Goal: Task Accomplishment & Management: Manage account settings

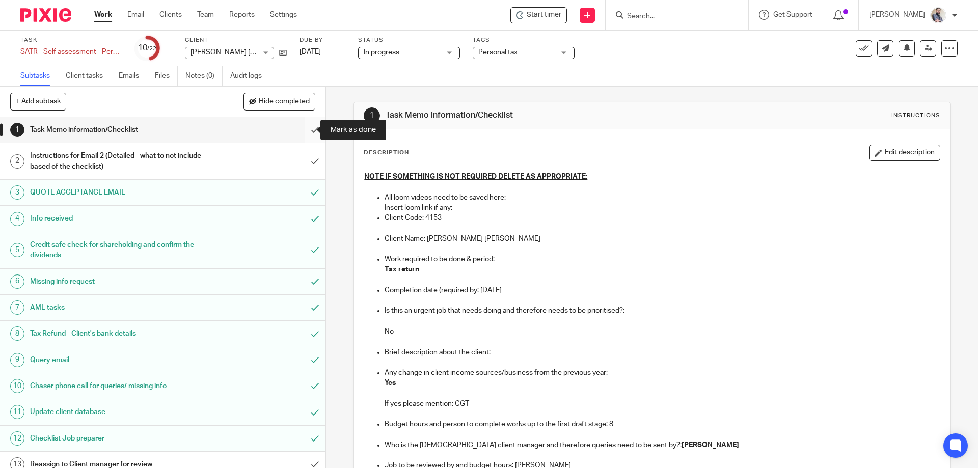
click at [308, 133] on input "submit" at bounding box center [162, 129] width 325 height 25
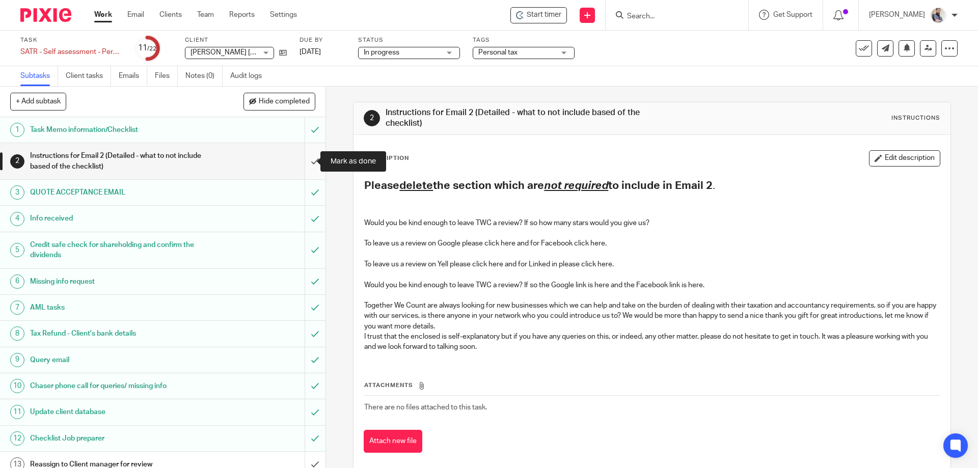
click at [307, 169] on input "submit" at bounding box center [162, 161] width 325 height 36
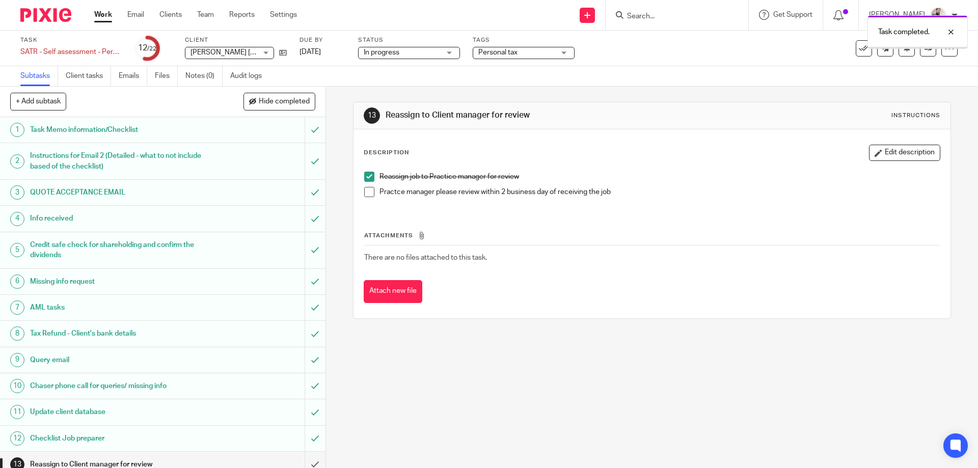
scroll to position [266, 0]
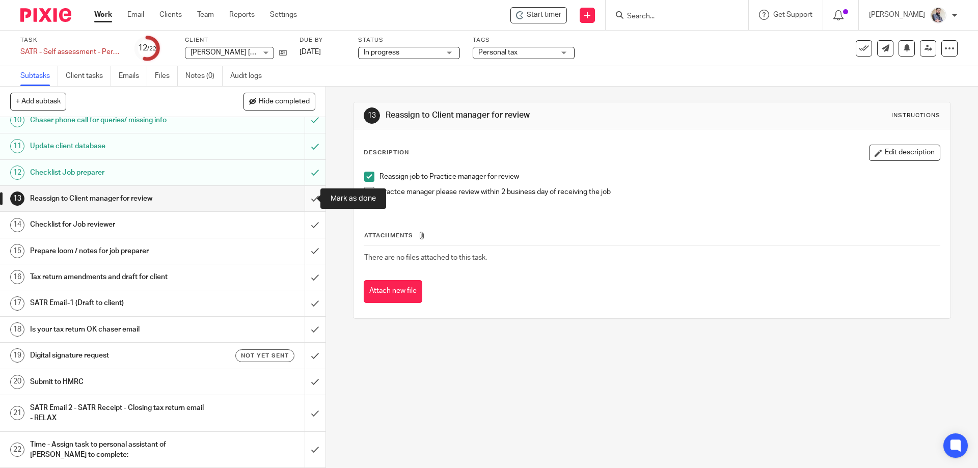
click at [301, 198] on input "submit" at bounding box center [162, 198] width 325 height 25
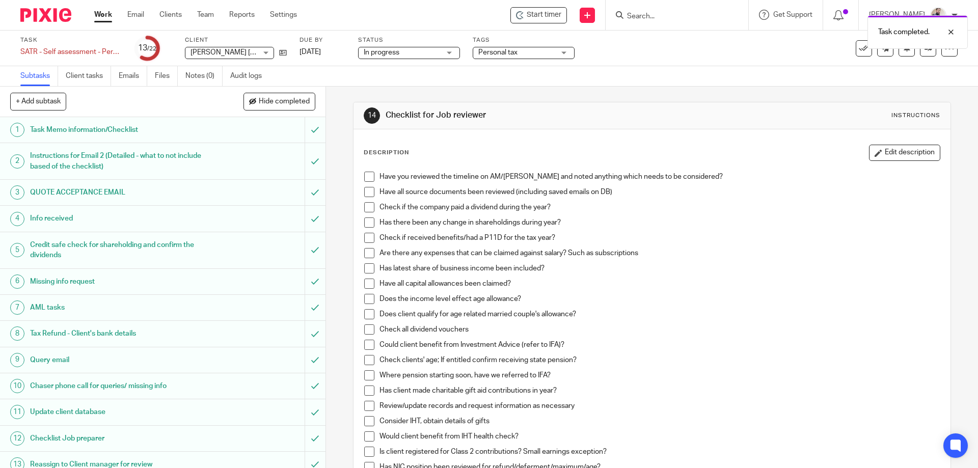
click at [364, 174] on span at bounding box center [369, 177] width 10 height 10
click at [364, 186] on li "Have you reviewed the timeline on AM/Pixie and noted anything which needs to be…" at bounding box center [651, 179] width 575 height 15
click at [364, 200] on li "Have all source documents been reviewed (including saved emails on DB)" at bounding box center [651, 194] width 575 height 15
click at [364, 202] on span at bounding box center [369, 207] width 10 height 10
click at [364, 192] on span at bounding box center [369, 192] width 10 height 10
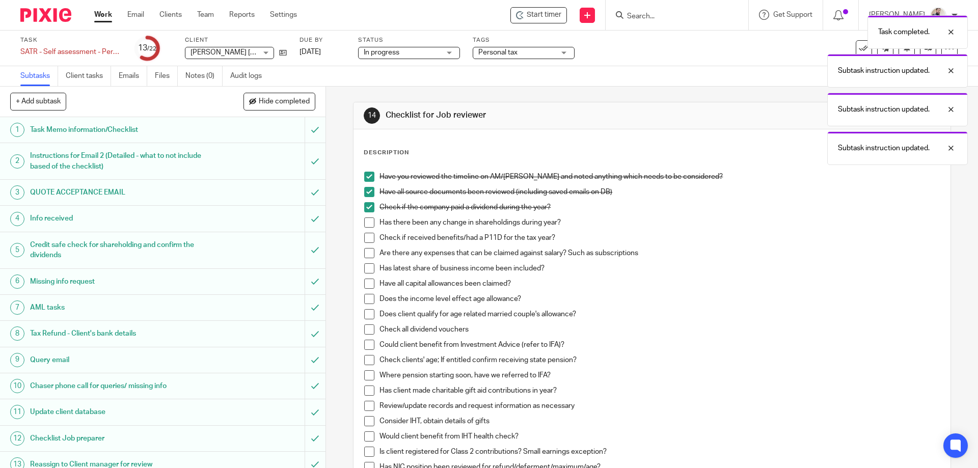
click at [366, 220] on span at bounding box center [369, 222] width 10 height 10
click at [366, 232] on li "Has there been any change in shareholdings during year?" at bounding box center [651, 224] width 575 height 15
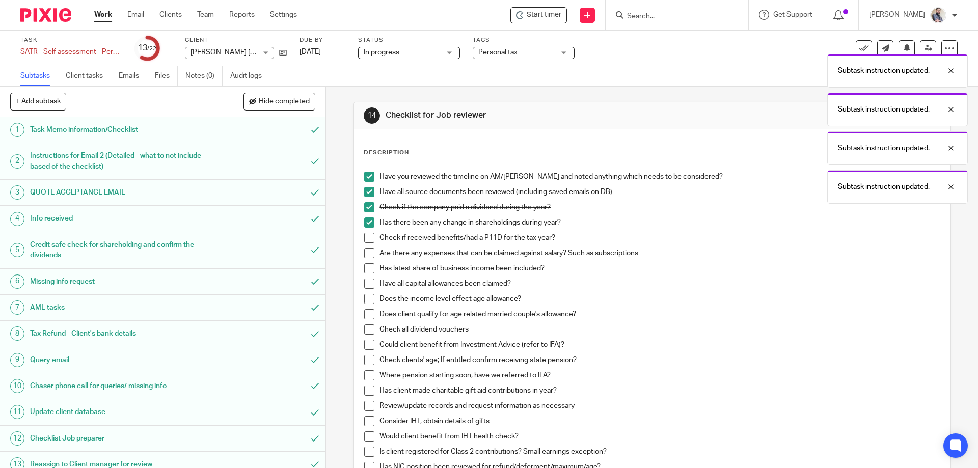
click at [366, 239] on span at bounding box center [369, 238] width 10 height 10
click at [366, 249] on span at bounding box center [369, 253] width 10 height 10
click at [366, 272] on span at bounding box center [369, 268] width 10 height 10
click at [366, 282] on span at bounding box center [369, 284] width 10 height 10
click at [366, 298] on span at bounding box center [369, 299] width 10 height 10
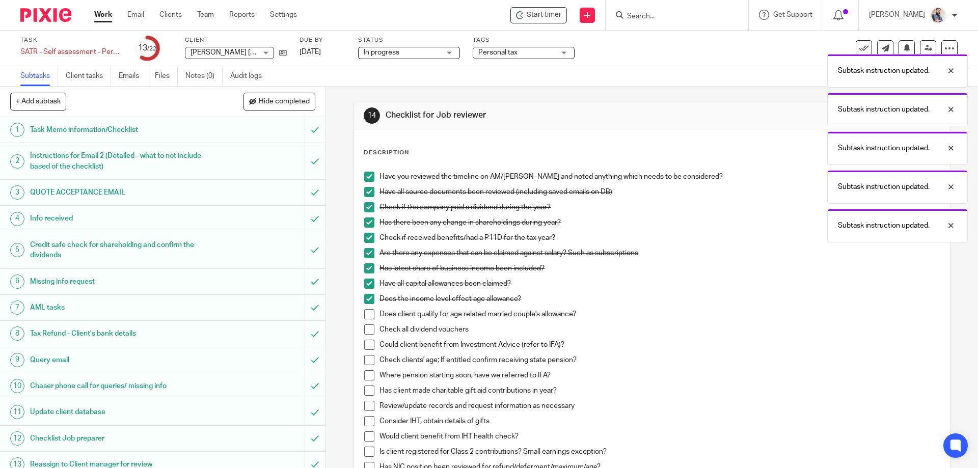
click at [371, 315] on span at bounding box center [369, 314] width 10 height 10
click at [368, 328] on span at bounding box center [369, 329] width 10 height 10
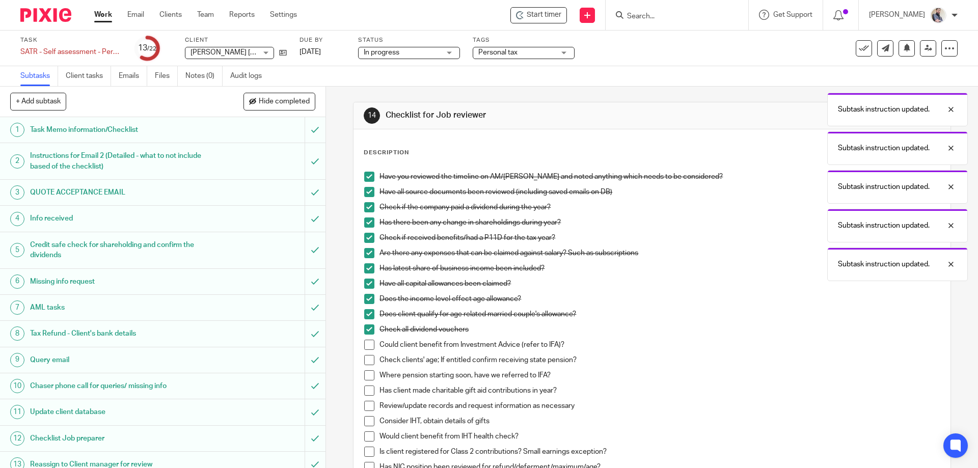
click at [369, 343] on span at bounding box center [369, 345] width 10 height 10
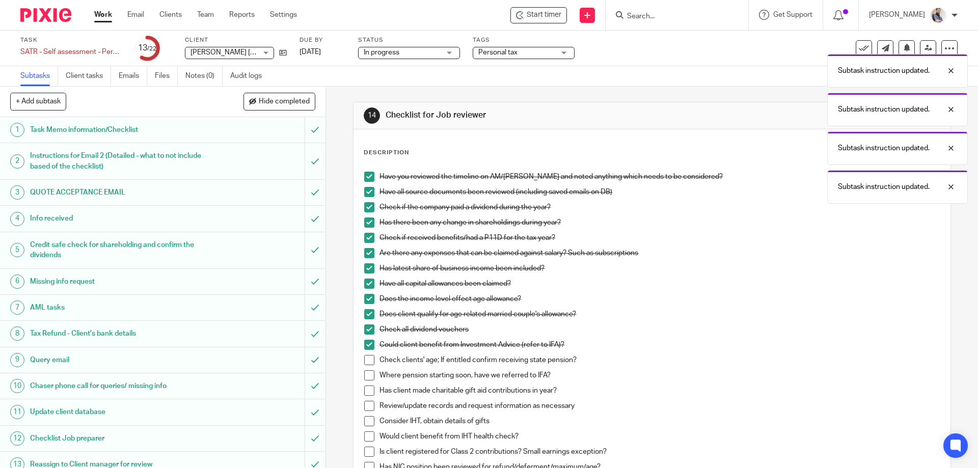
click at [369, 366] on li "Check clients' age; If entitled confirm receiving state pension?" at bounding box center [651, 362] width 575 height 15
click at [367, 360] on span at bounding box center [369, 360] width 10 height 10
click at [366, 377] on span at bounding box center [369, 375] width 10 height 10
click at [366, 393] on span at bounding box center [369, 391] width 10 height 10
click at [368, 408] on span at bounding box center [369, 406] width 10 height 10
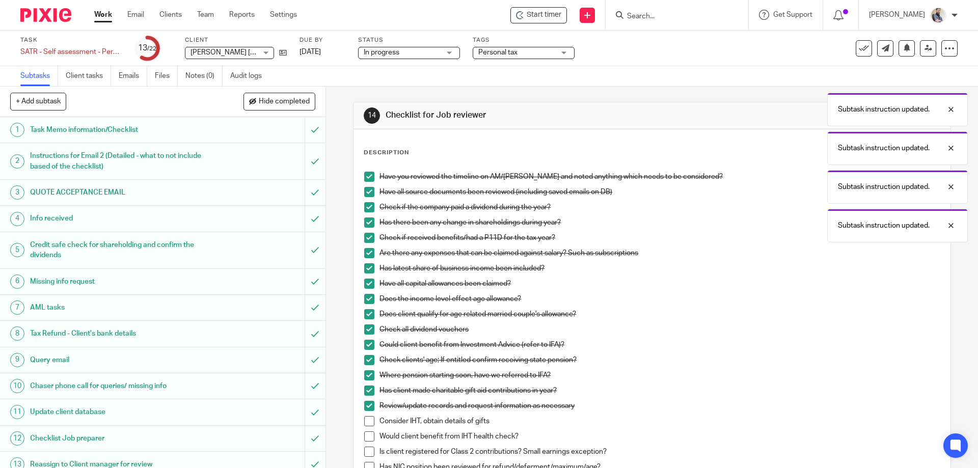
click at [368, 416] on span at bounding box center [369, 421] width 10 height 10
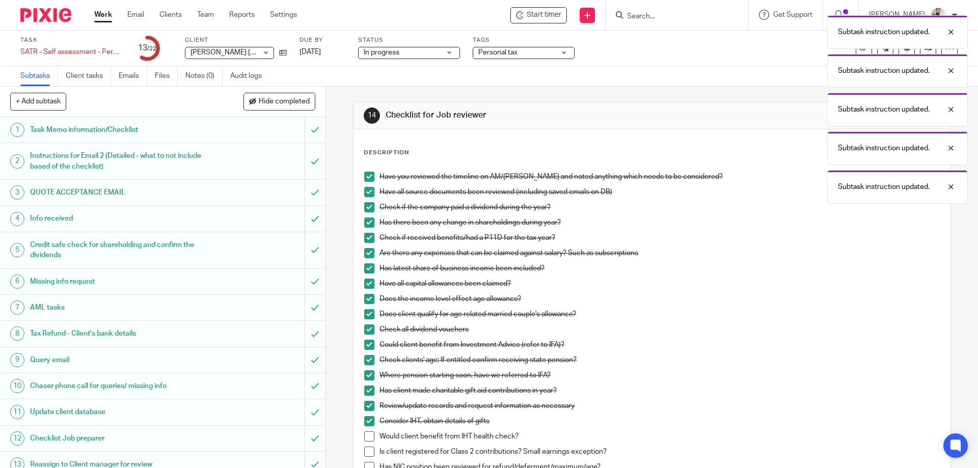
click at [368, 436] on span at bounding box center [369, 436] width 10 height 10
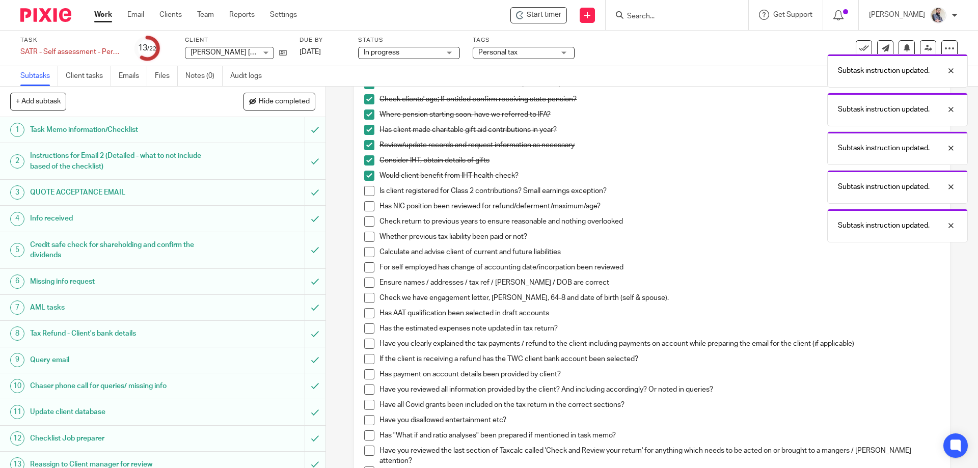
scroll to position [271, 0]
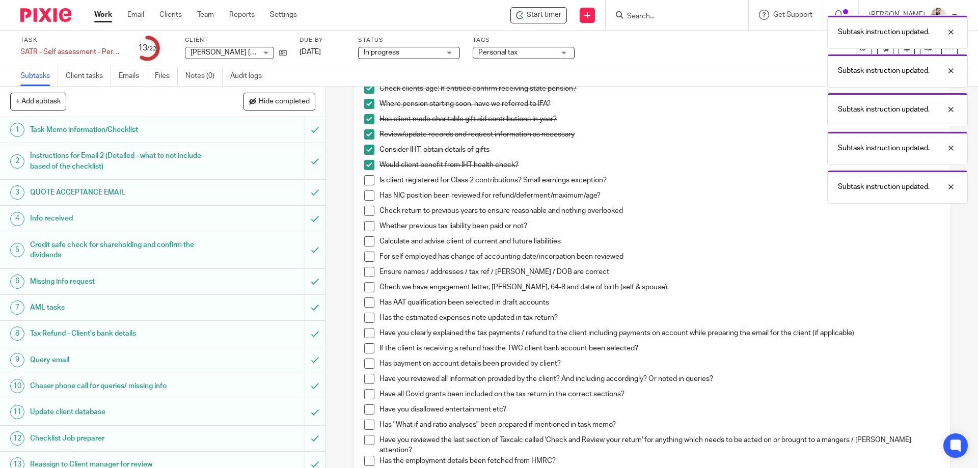
click at [369, 176] on span at bounding box center [369, 180] width 10 height 10
click at [369, 193] on span at bounding box center [369, 195] width 10 height 10
click at [365, 212] on span at bounding box center [369, 211] width 10 height 10
click at [364, 225] on span at bounding box center [369, 226] width 10 height 10
click at [364, 248] on li "Calculate and advise client of current and future liabilities" at bounding box center [651, 243] width 575 height 15
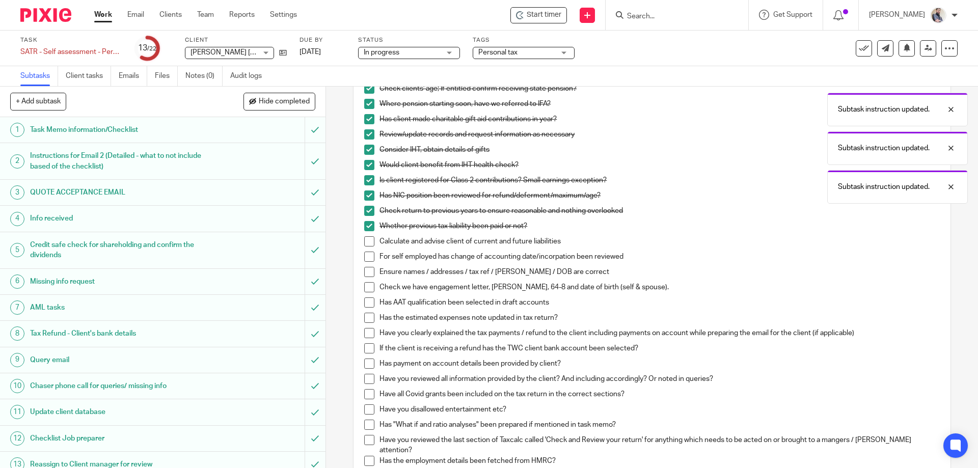
click at [364, 242] on span at bounding box center [369, 241] width 10 height 10
click at [365, 260] on span at bounding box center [369, 257] width 10 height 10
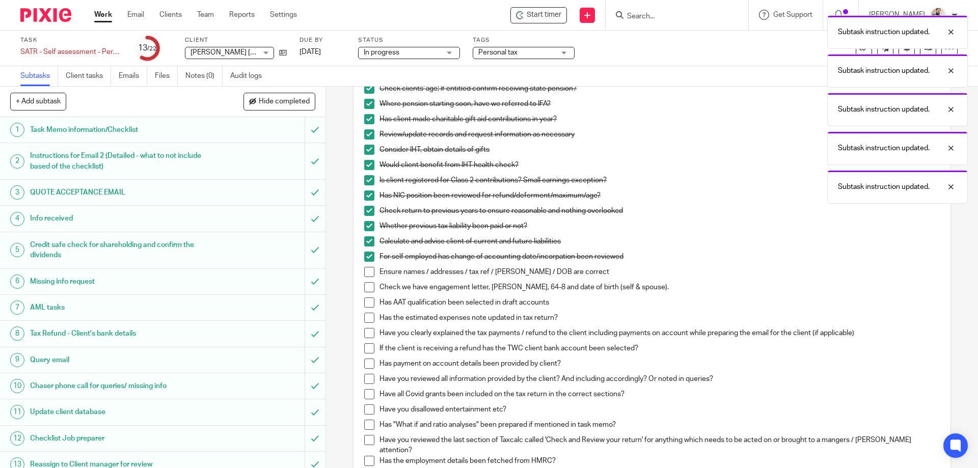
click at [365, 283] on span at bounding box center [369, 287] width 10 height 10
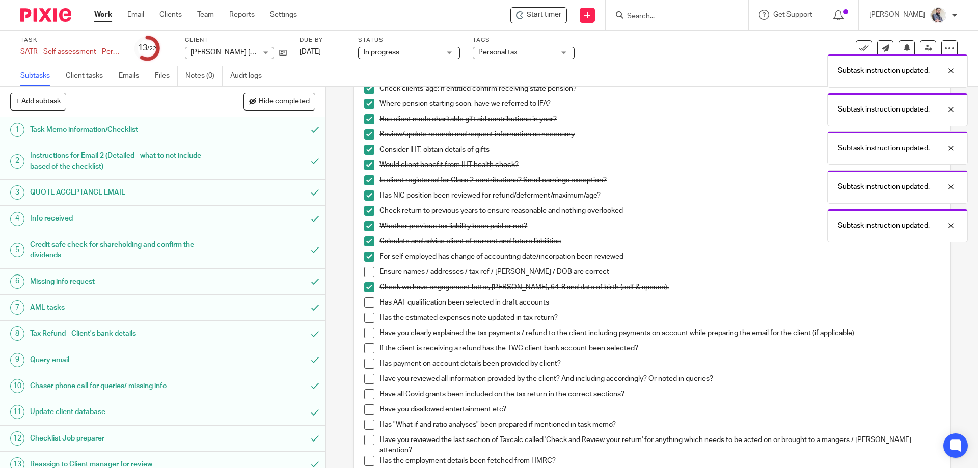
click at [365, 270] on span at bounding box center [369, 272] width 10 height 10
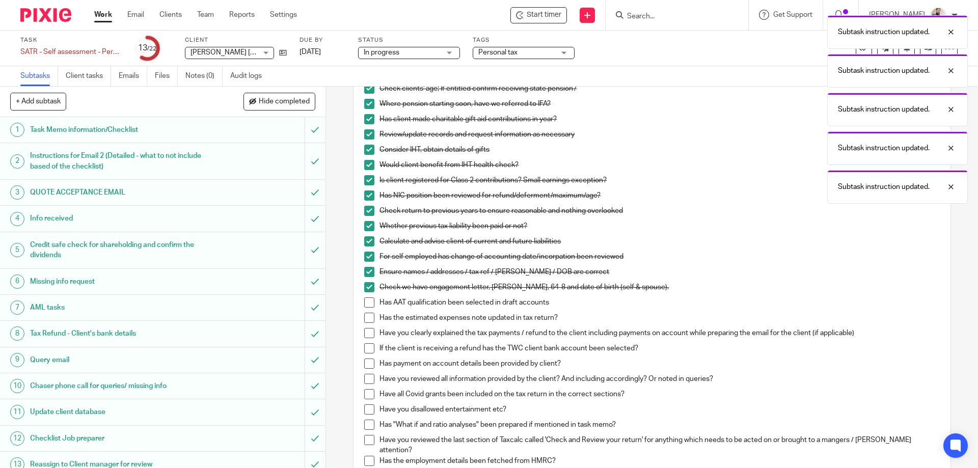
click at [369, 306] on span at bounding box center [369, 302] width 10 height 10
click at [368, 315] on span at bounding box center [369, 318] width 10 height 10
click at [366, 336] on span at bounding box center [369, 333] width 10 height 10
click at [366, 350] on span at bounding box center [369, 348] width 10 height 10
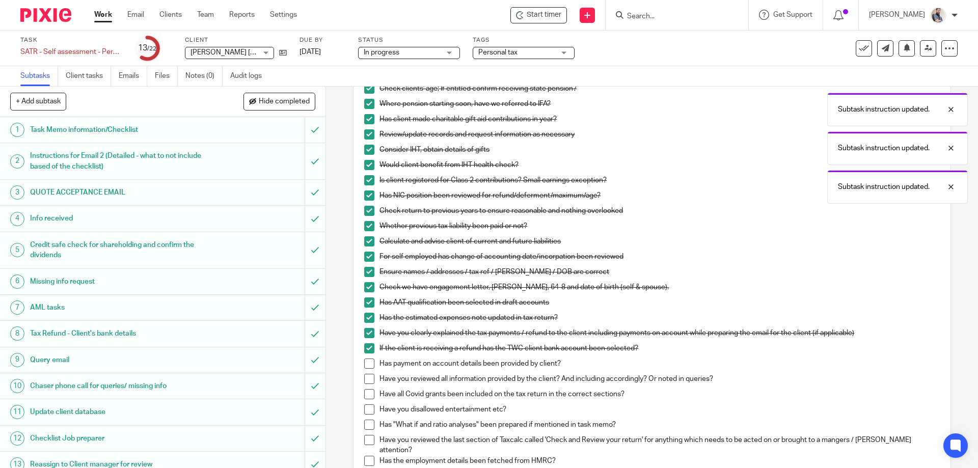
click at [366, 361] on span at bounding box center [369, 364] width 10 height 10
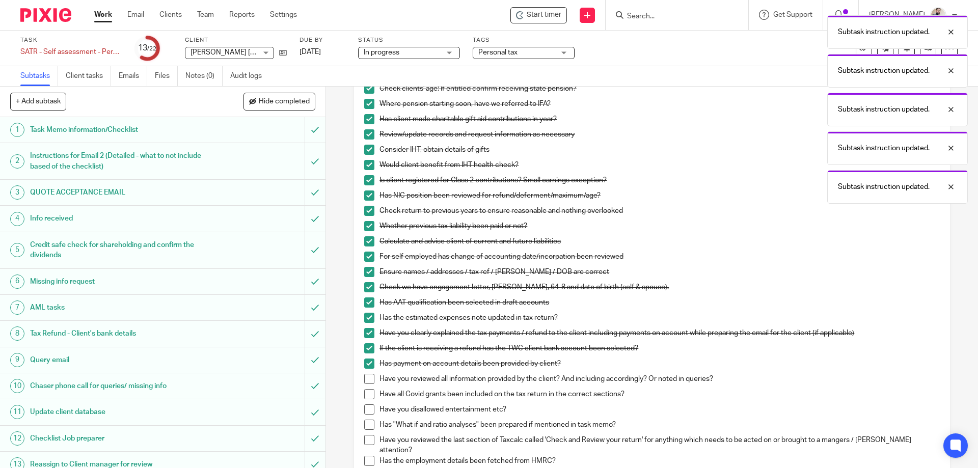
click at [366, 376] on span at bounding box center [369, 379] width 10 height 10
click at [367, 394] on span at bounding box center [369, 394] width 10 height 10
click at [366, 411] on span at bounding box center [369, 409] width 10 height 10
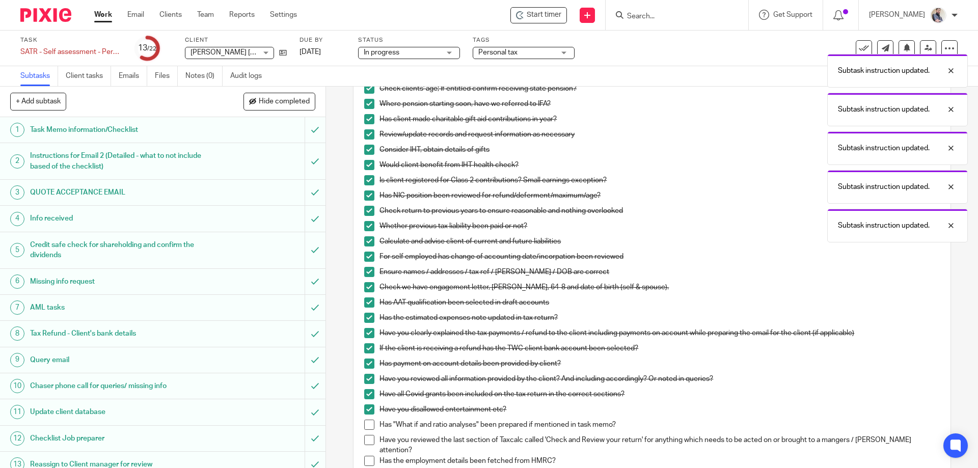
click at [366, 427] on span at bounding box center [369, 425] width 10 height 10
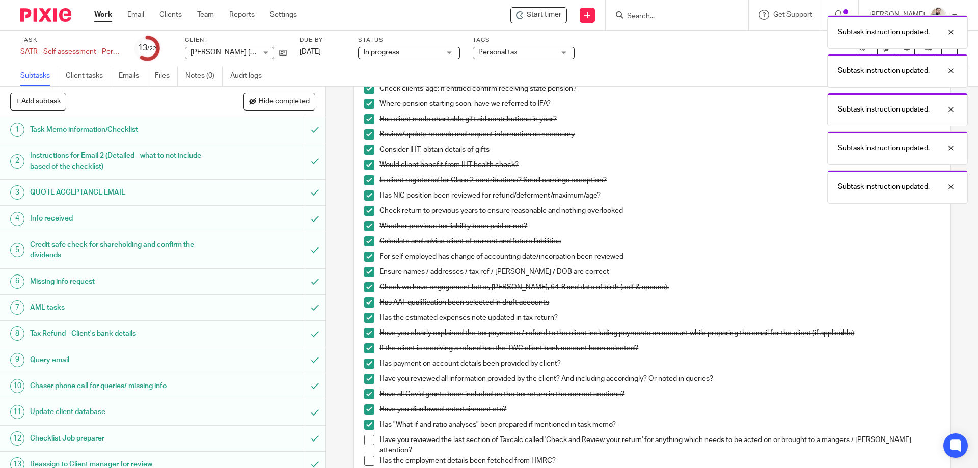
click at [365, 442] on span at bounding box center [369, 440] width 10 height 10
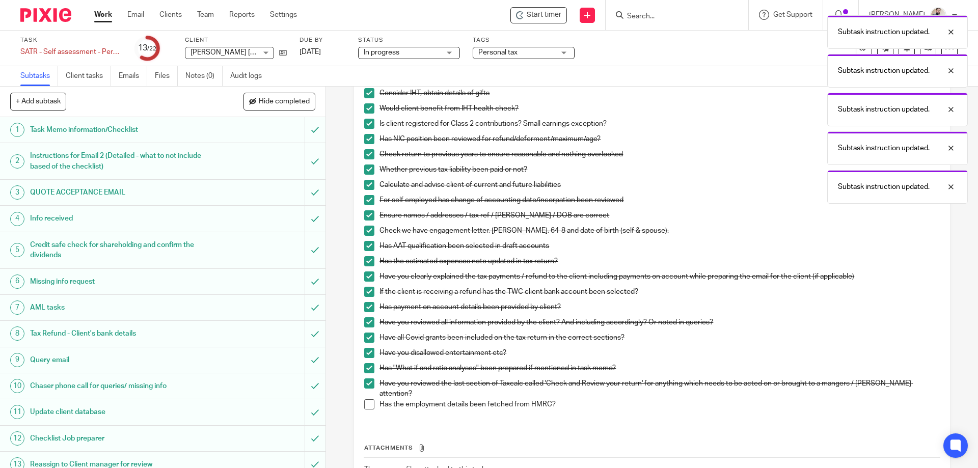
scroll to position [401, 0]
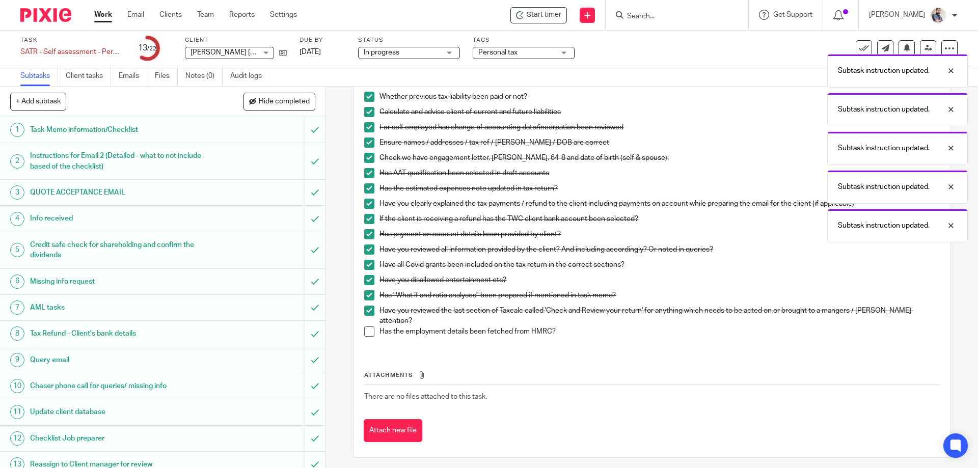
click at [364, 326] on span at bounding box center [369, 331] width 10 height 10
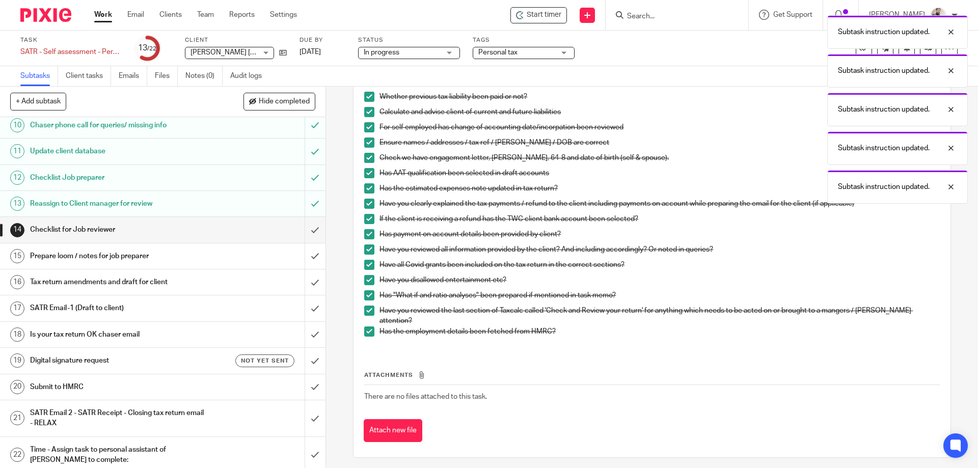
scroll to position [266, 0]
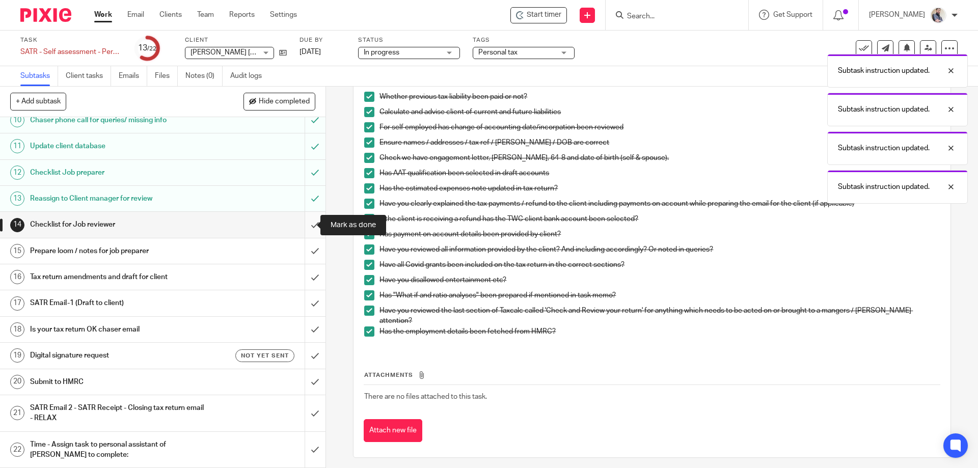
click at [304, 226] on input "submit" at bounding box center [162, 224] width 325 height 25
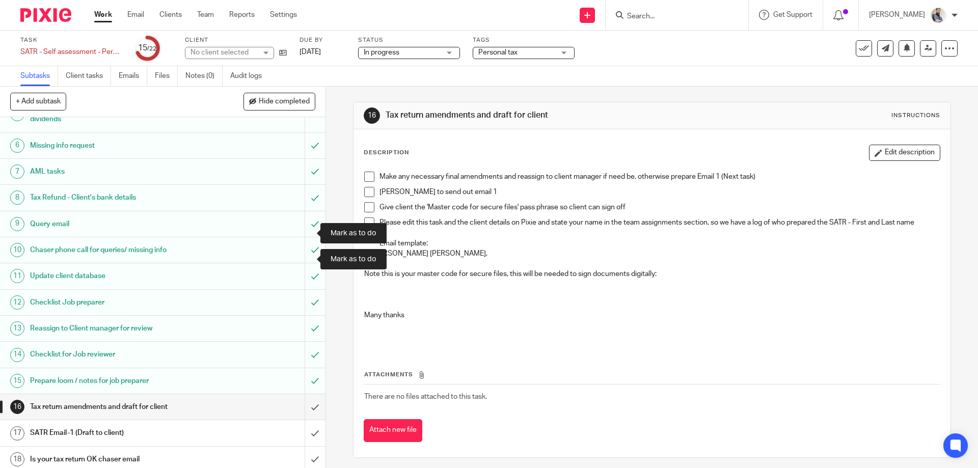
scroll to position [266, 0]
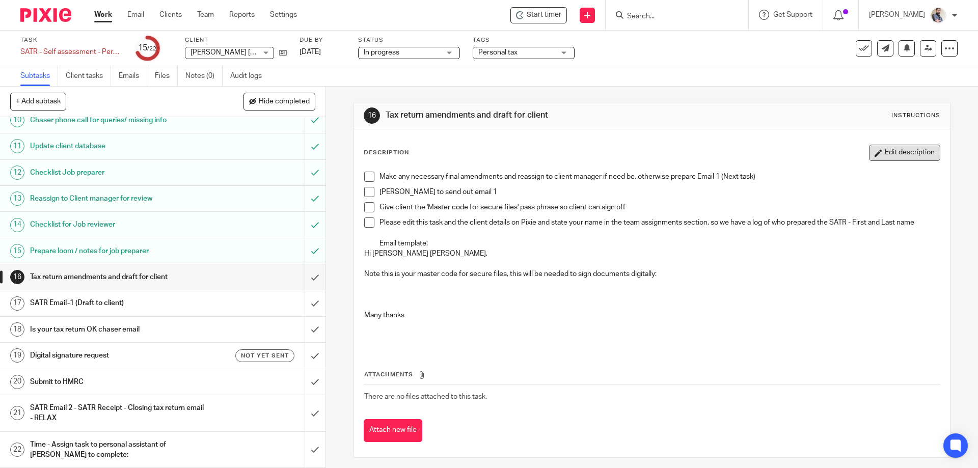
click at [874, 158] on button "Edit description" at bounding box center [904, 153] width 71 height 16
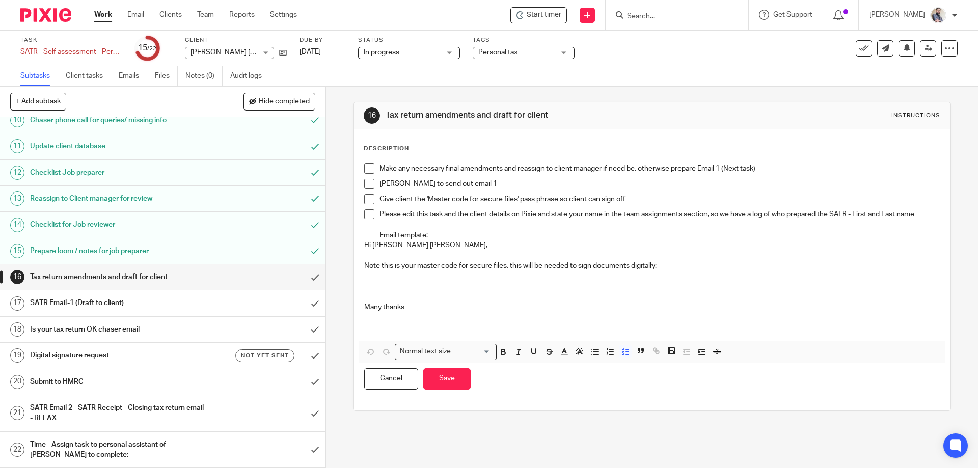
click at [486, 225] on p at bounding box center [659, 225] width 560 height 10
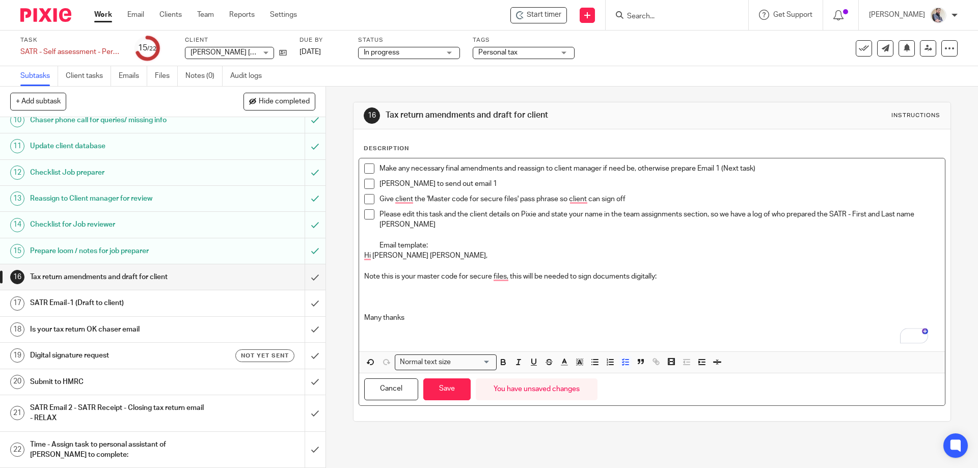
click at [559, 245] on p "Email template:" at bounding box center [659, 245] width 560 height 10
click at [281, 47] on link at bounding box center [280, 52] width 13 height 10
click at [435, 265] on p "To enrich screen reader interactions, please activate Accessibility in Grammarl…" at bounding box center [651, 266] width 575 height 10
click at [451, 398] on button "Save" at bounding box center [446, 389] width 47 height 22
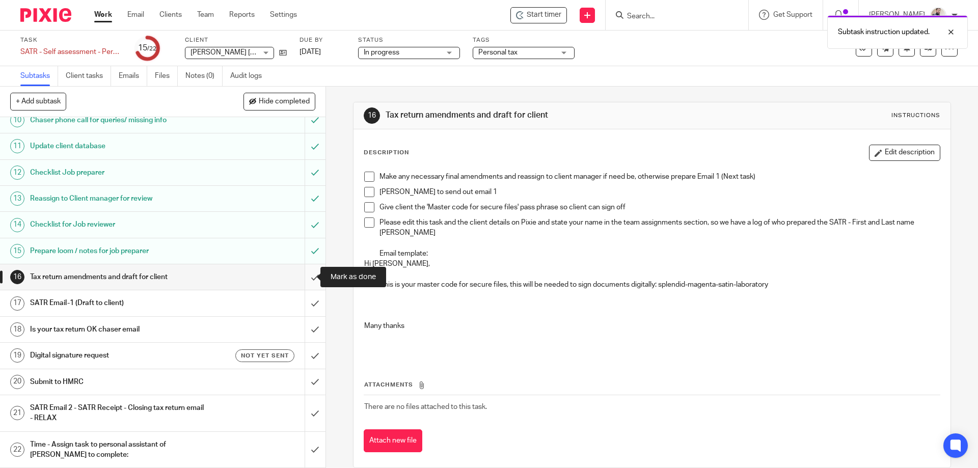
click at [307, 275] on input "submit" at bounding box center [162, 276] width 325 height 25
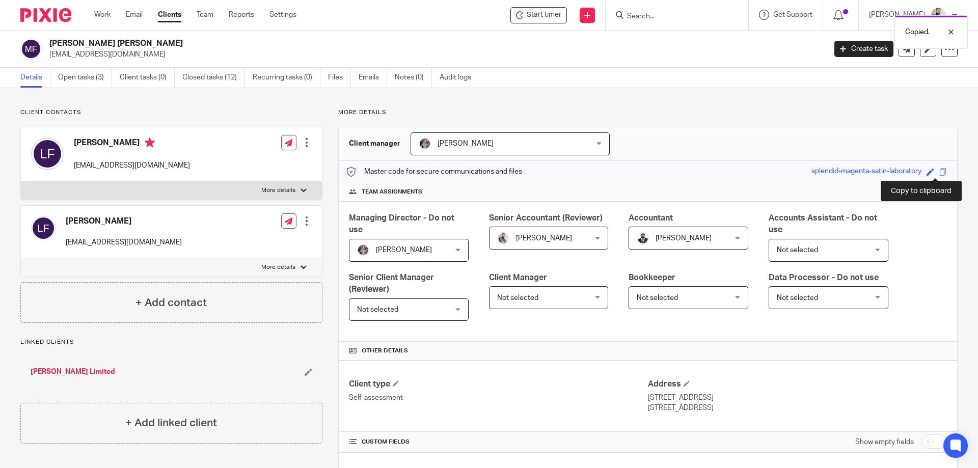
click at [939, 172] on span at bounding box center [943, 172] width 8 height 8
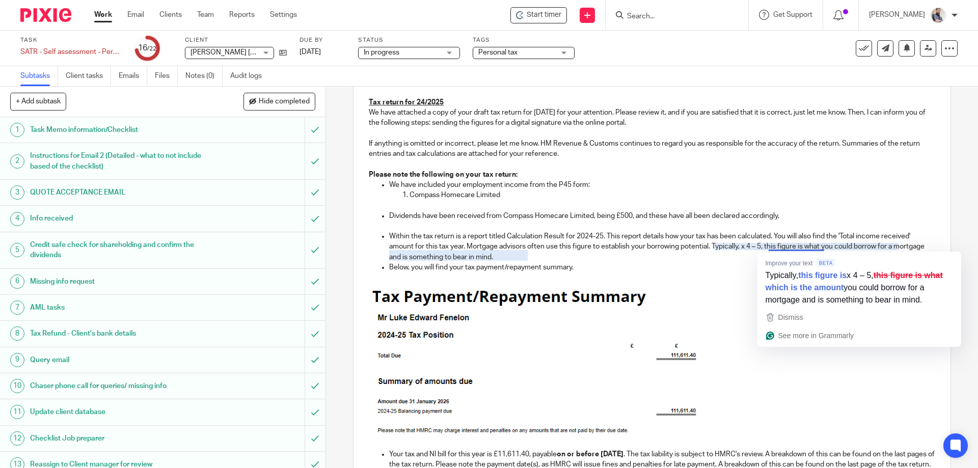
scroll to position [407, 0]
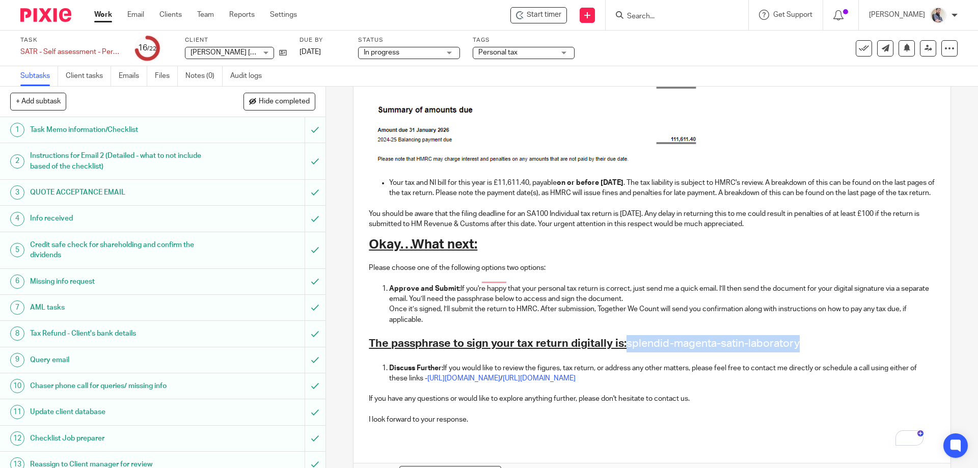
drag, startPoint x: 817, startPoint y: 352, endPoint x: 625, endPoint y: 354, distance: 191.5
click at [625, 352] on h2 "The passphrase to sign your tax return digitally is: splendid-magenta-satin-lab…" at bounding box center [652, 343] width 566 height 17
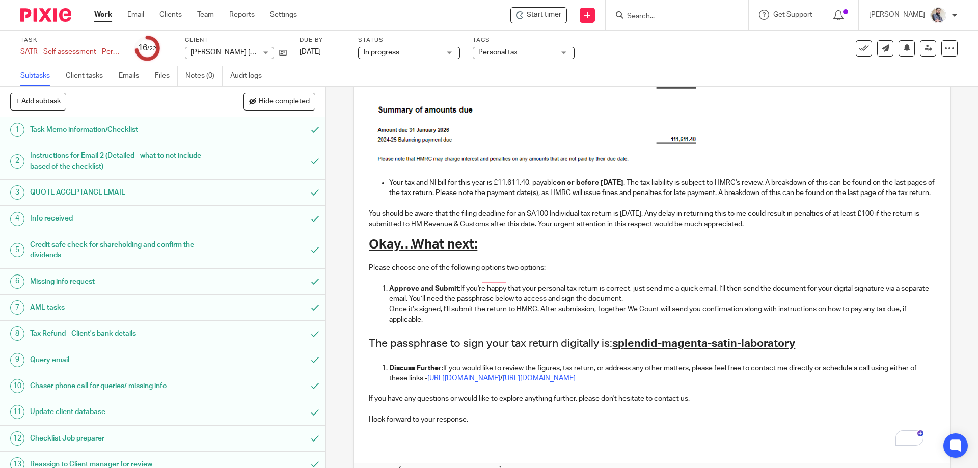
click at [881, 352] on h2 "The passphrase to sign your tax return digitally is: splendid-magenta-satin-lab…" at bounding box center [652, 343] width 566 height 17
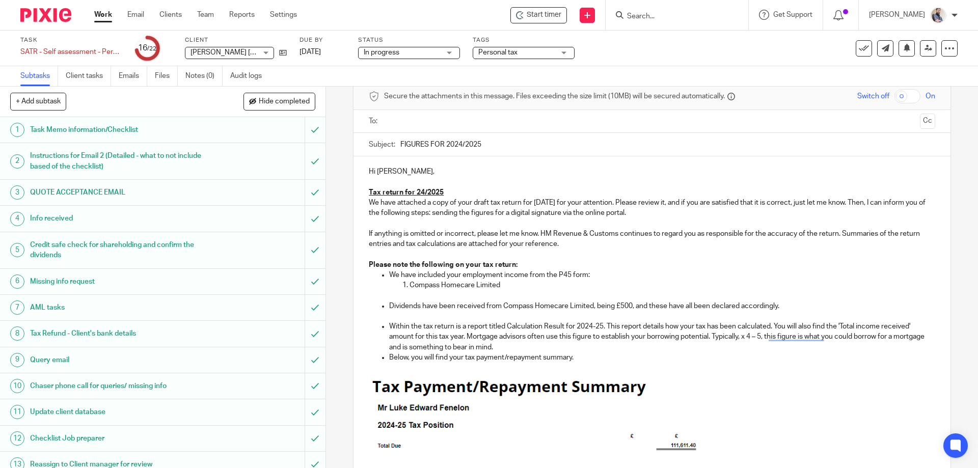
scroll to position [68, 0]
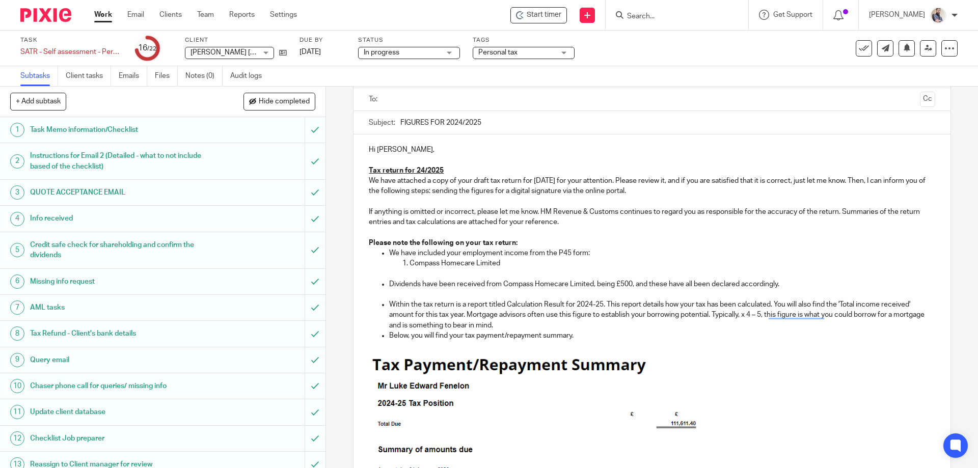
click at [883, 185] on p "We have attached a copy of your draft tax return for [DATE] for your attention.…" at bounding box center [652, 186] width 566 height 21
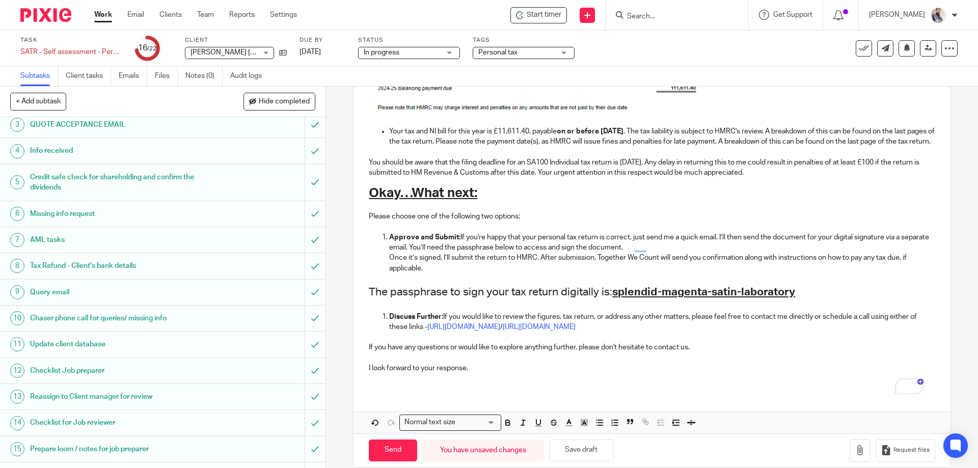
scroll to position [475, 0]
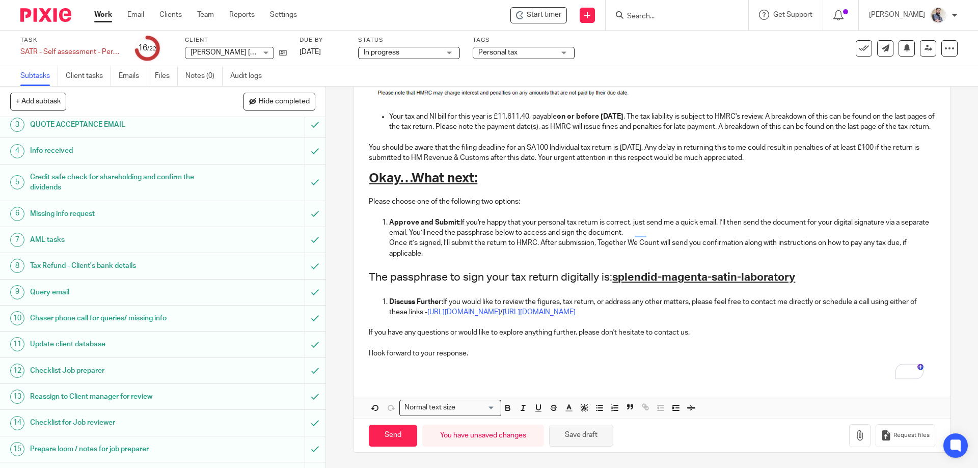
click at [571, 443] on button "Save draft" at bounding box center [581, 436] width 64 height 22
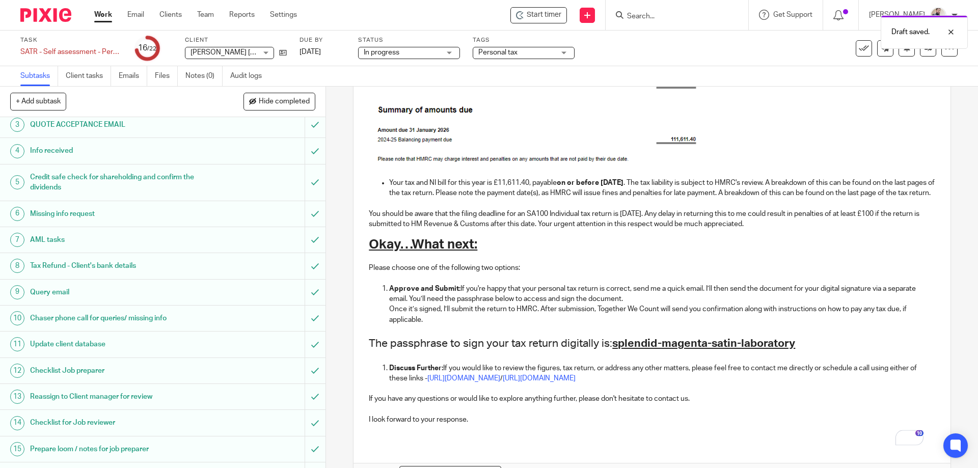
scroll to position [484, 0]
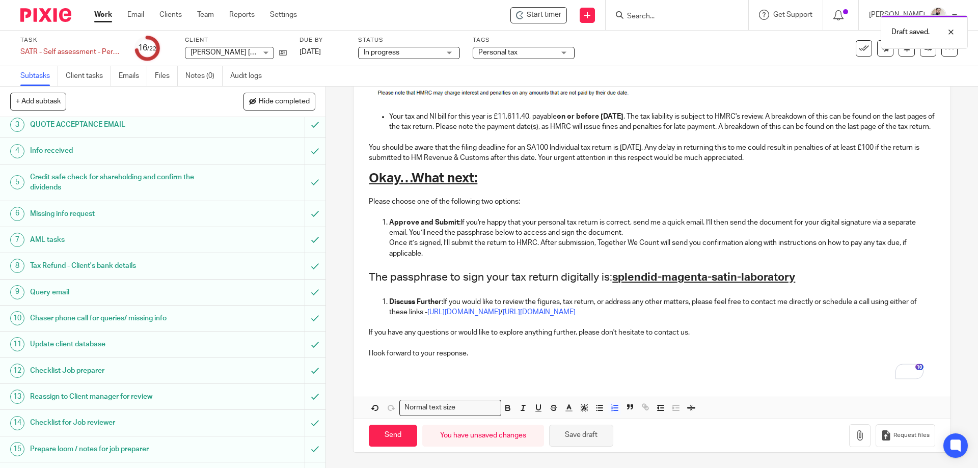
click at [552, 438] on button "Save draft" at bounding box center [581, 436] width 64 height 22
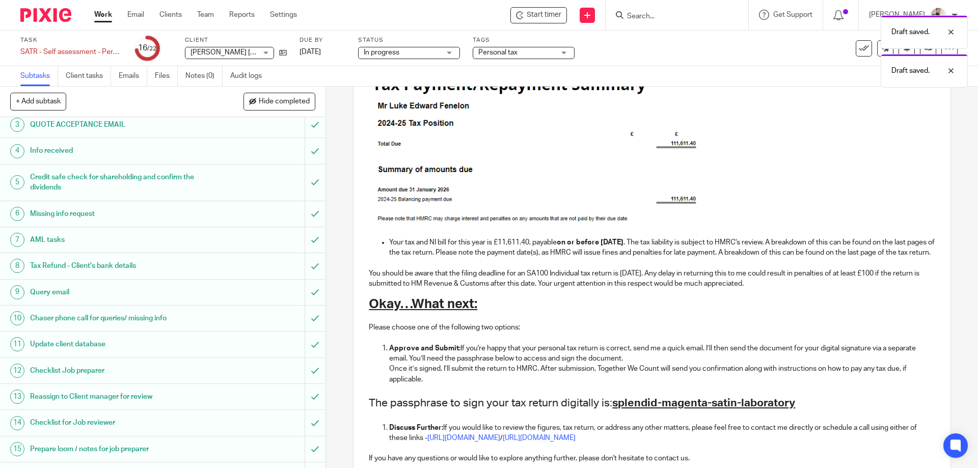
scroll to position [280, 0]
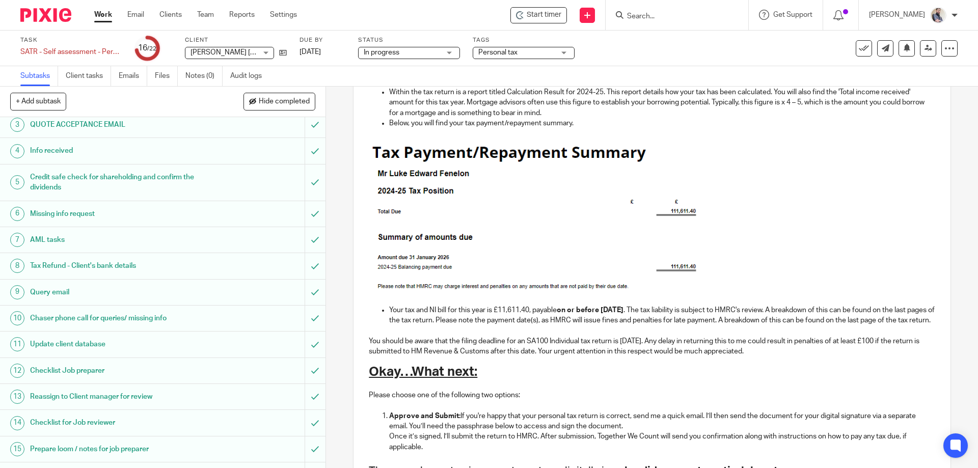
click at [389, 311] on p "Your tax and NI bill for this year is £11,611.40, payable on or before [DATE] .…" at bounding box center [661, 315] width 545 height 21
click at [398, 312] on p "Your tax and NI bill for this year is £11,611.40, payable on or before [DATE] .…" at bounding box center [661, 315] width 545 height 21
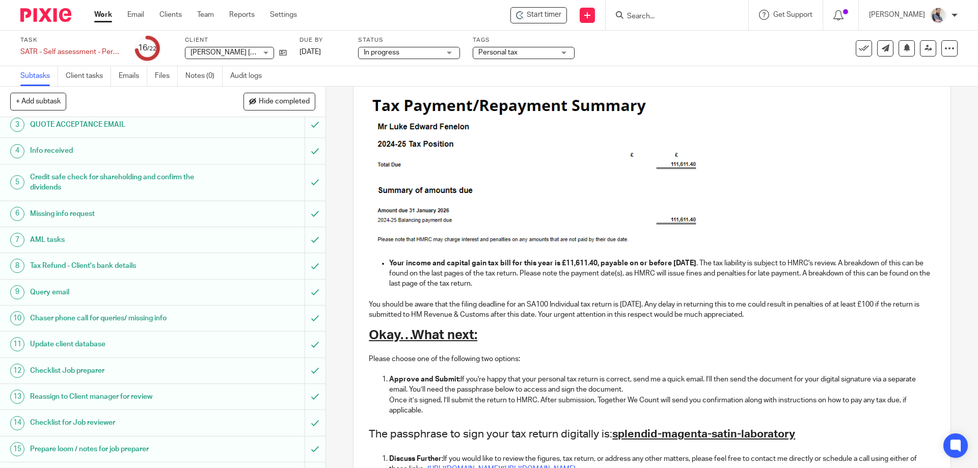
scroll to position [484, 0]
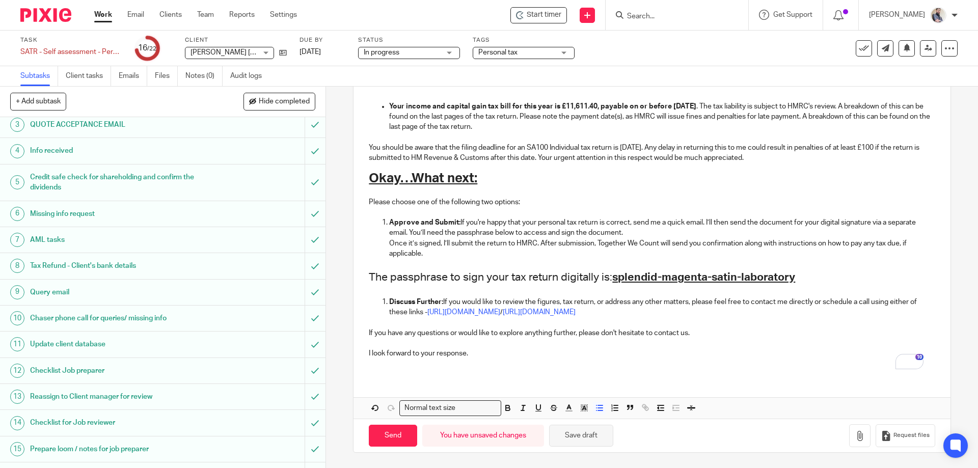
click at [605, 431] on button "Save draft" at bounding box center [581, 436] width 64 height 22
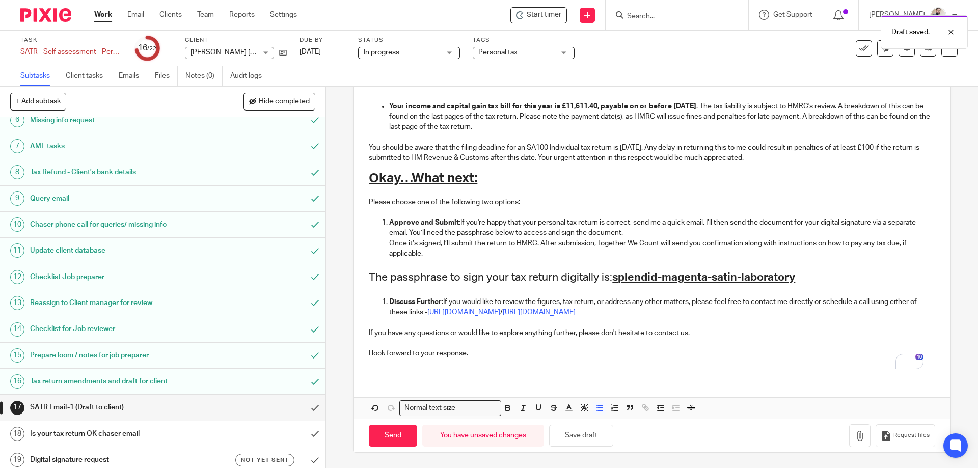
scroll to position [266, 0]
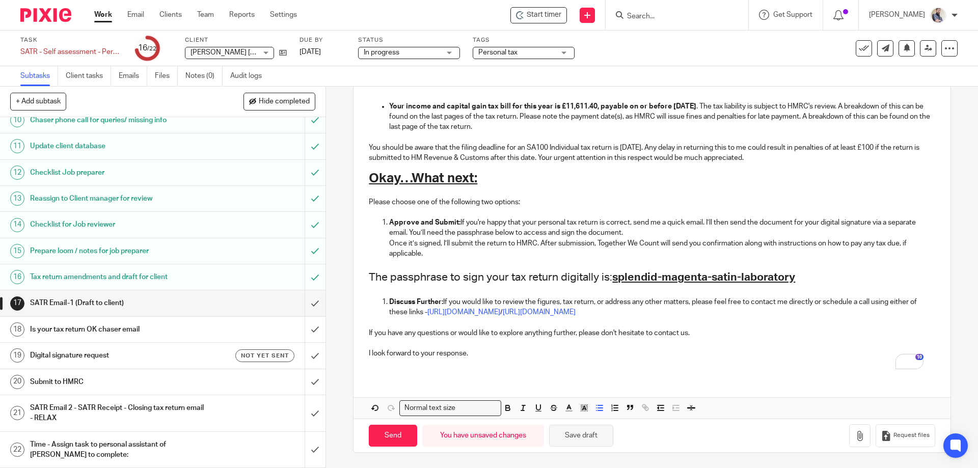
click at [580, 436] on button "Save draft" at bounding box center [581, 436] width 64 height 22
click at [589, 434] on button "Save draft" at bounding box center [581, 436] width 64 height 22
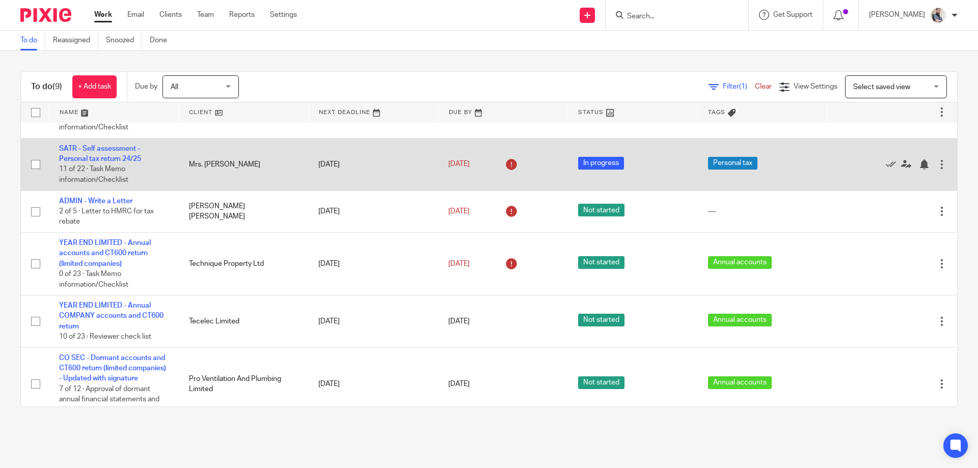
scroll to position [19, 0]
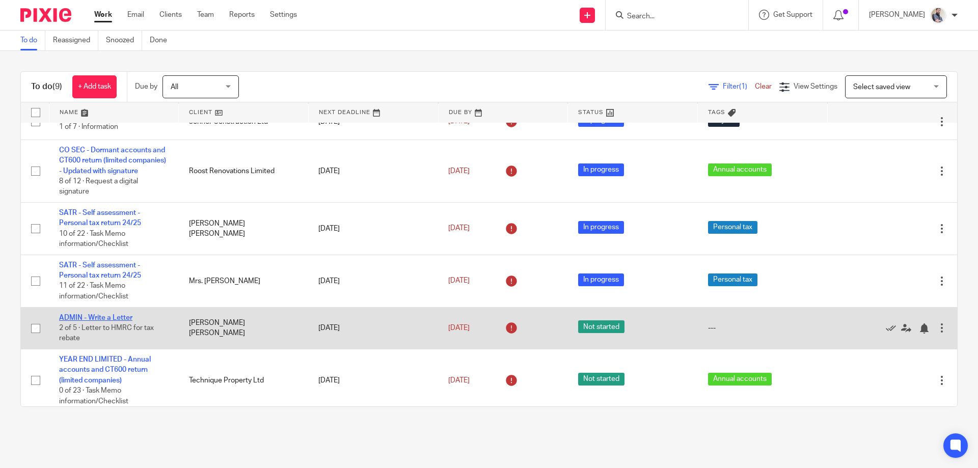
click at [85, 321] on link "ADMIN - Write a Letter" at bounding box center [95, 317] width 73 height 7
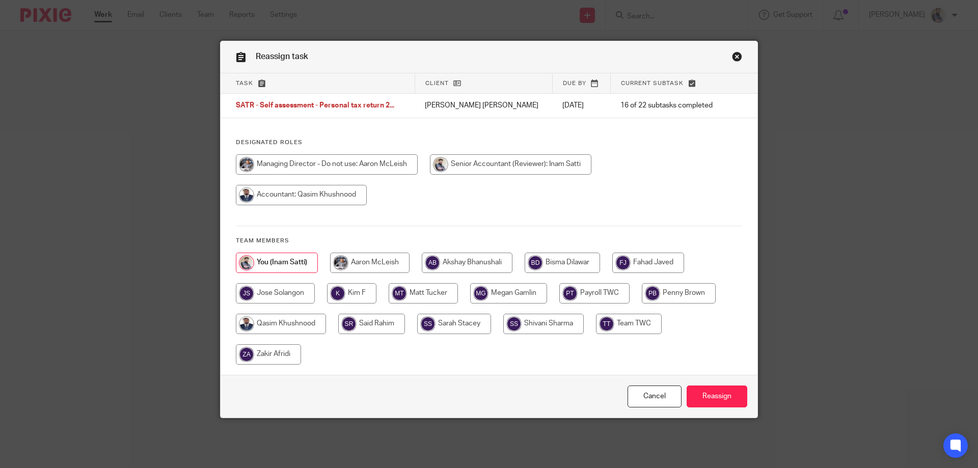
click at [269, 331] on input "radio" at bounding box center [281, 324] width 90 height 20
radio input "true"
click at [707, 403] on input "Reassign" at bounding box center [717, 397] width 61 height 22
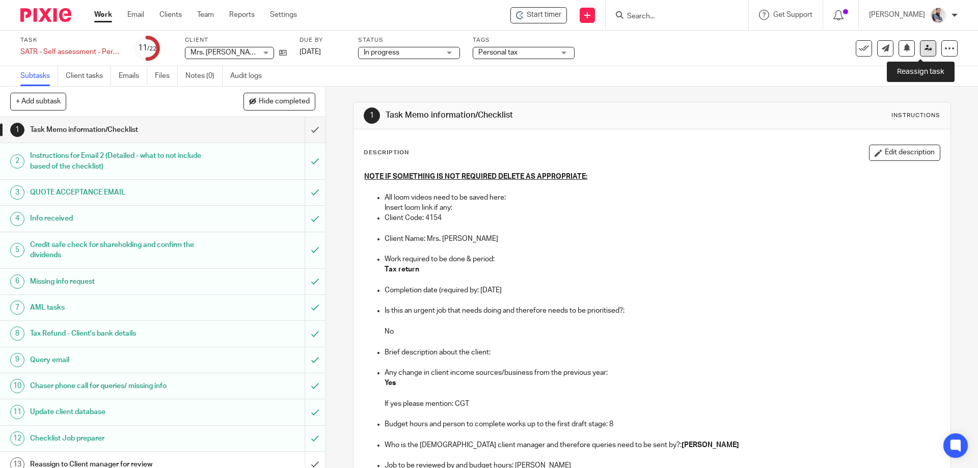
click at [920, 48] on link at bounding box center [928, 48] width 16 height 16
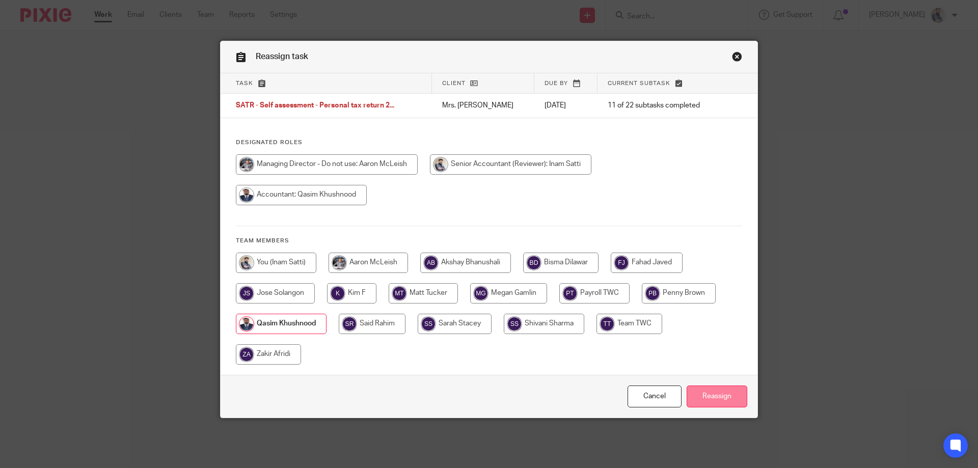
click at [712, 389] on input "Reassign" at bounding box center [717, 397] width 61 height 22
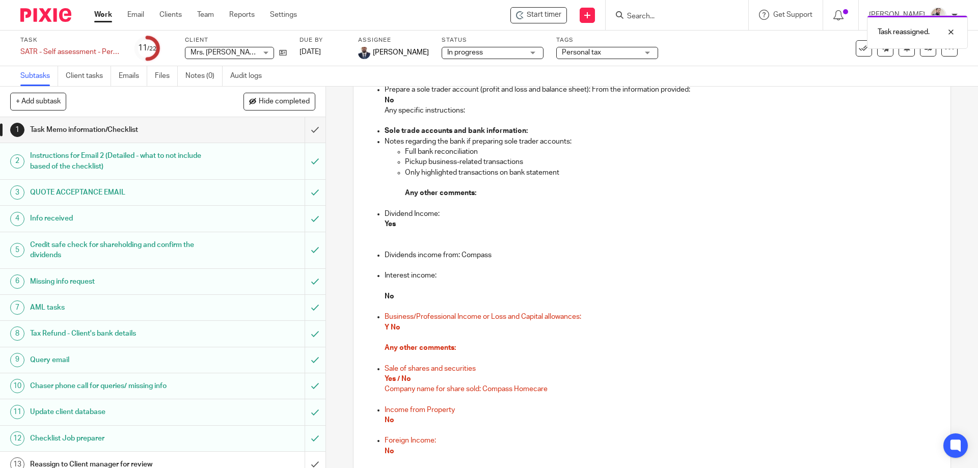
scroll to position [543, 0]
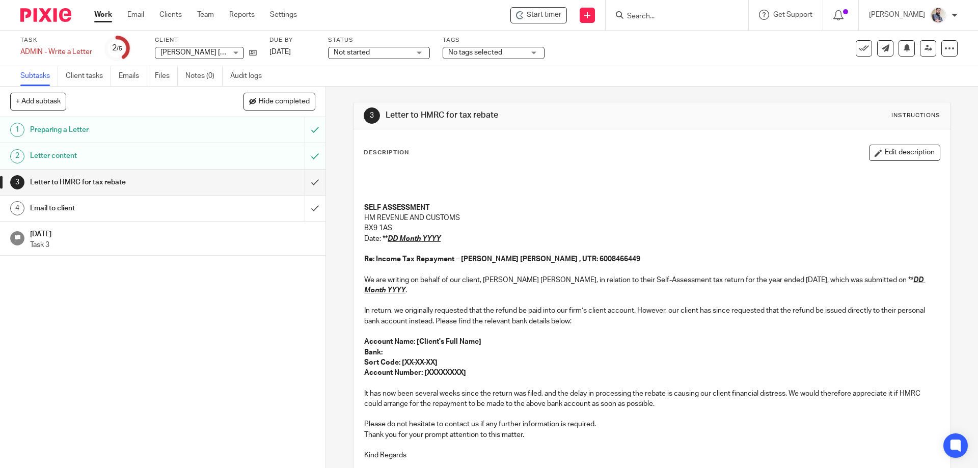
click at [141, 129] on h1 "Preparing a Letter" at bounding box center [118, 129] width 176 height 15
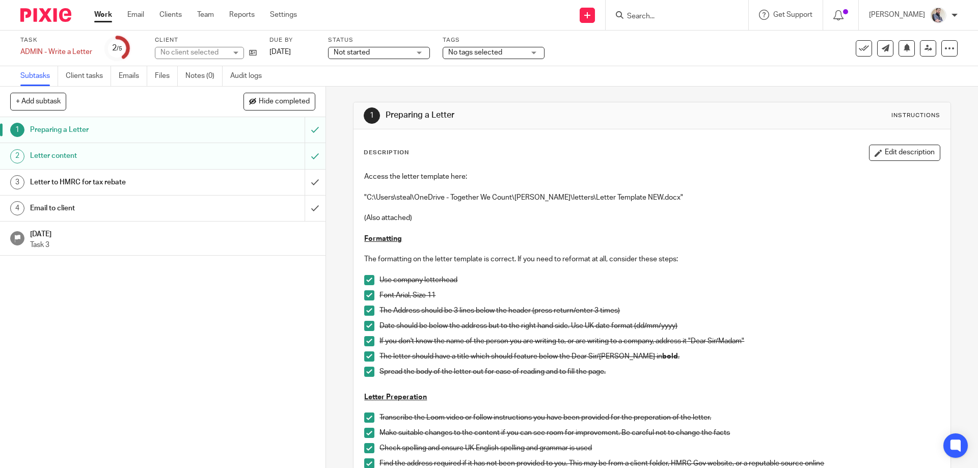
click at [118, 151] on h1 "Letter content" at bounding box center [118, 155] width 176 height 15
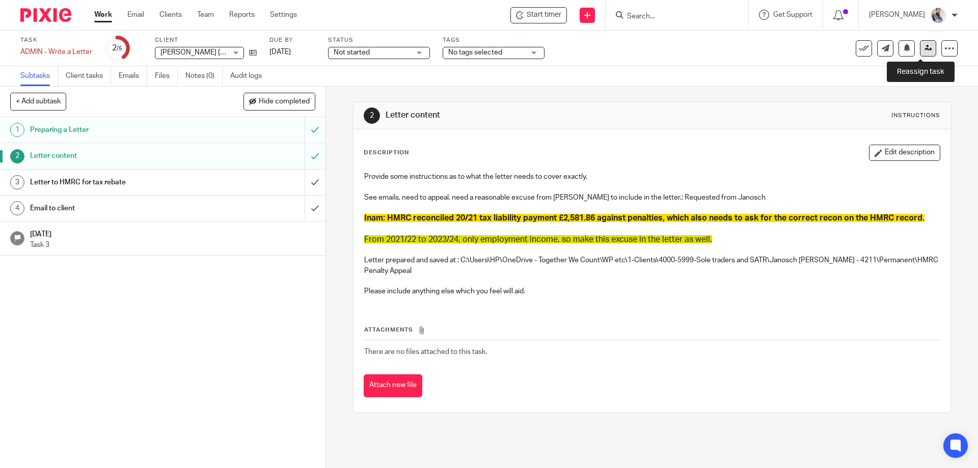
click at [920, 56] on link at bounding box center [928, 48] width 16 height 16
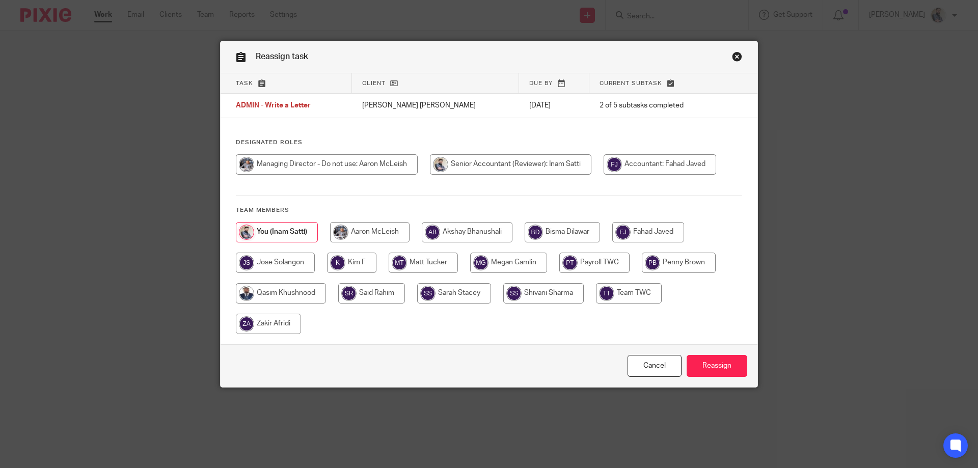
click at [295, 290] on input "radio" at bounding box center [281, 293] width 90 height 20
radio input "true"
click at [717, 372] on input "Reassign" at bounding box center [717, 366] width 61 height 22
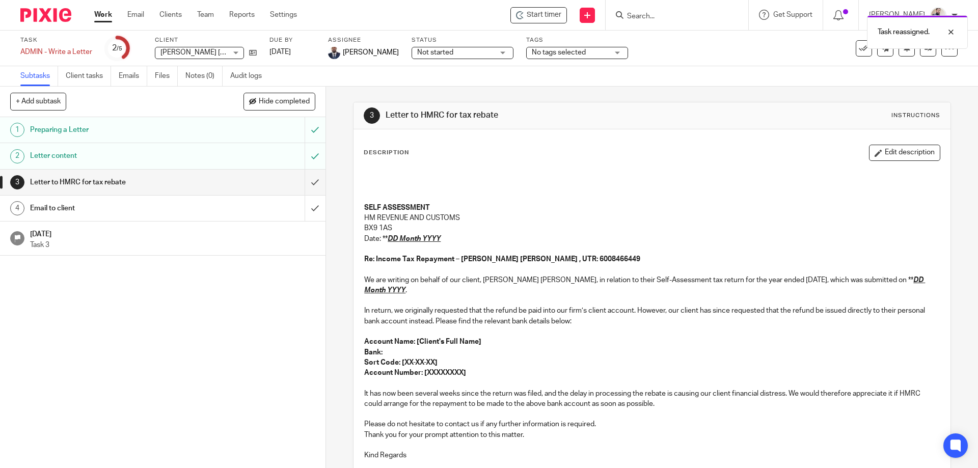
click at [95, 15] on link "Work" at bounding box center [103, 15] width 18 height 10
